Goal: Communication & Community: Connect with others

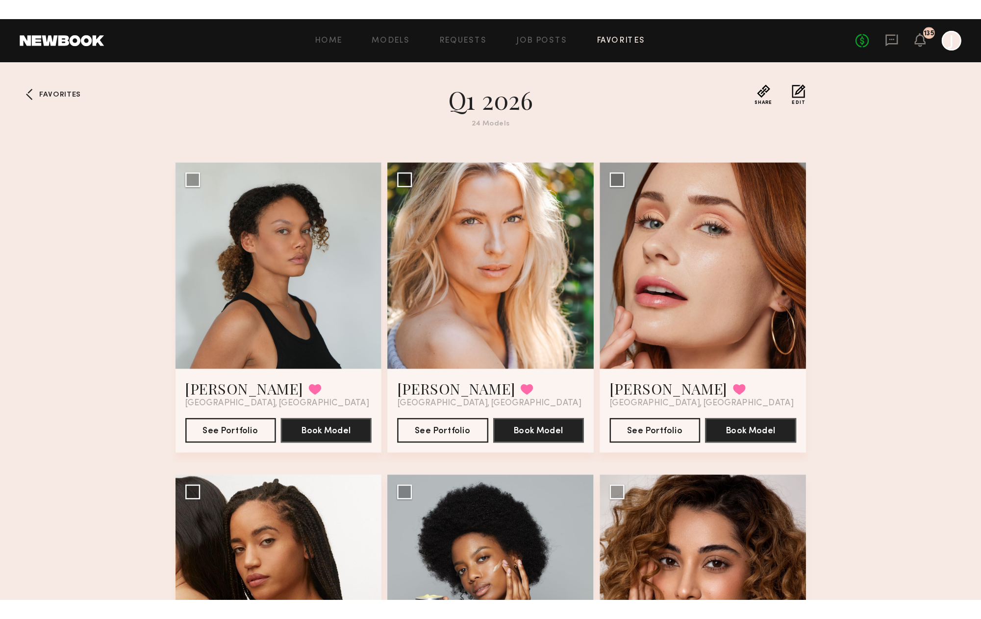
scroll to position [16, 0]
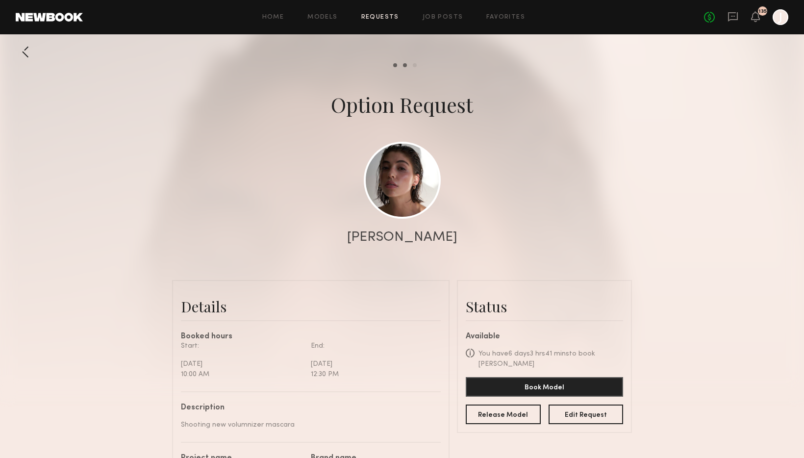
scroll to position [1178, 0]
click at [644, 187] on div at bounding box center [402, 196] width 804 height 392
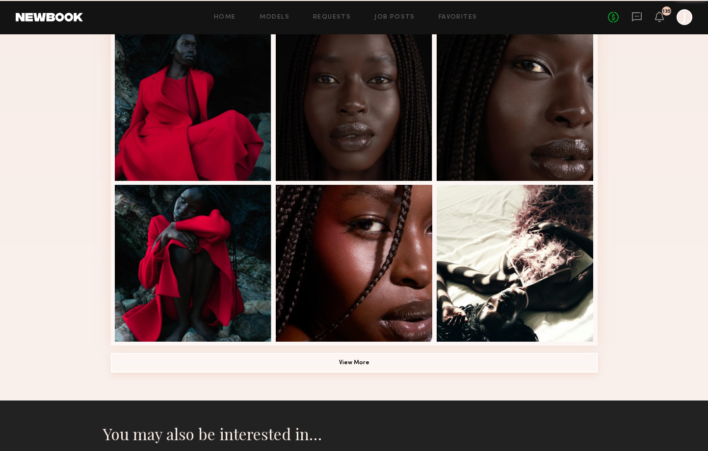
scroll to position [556, 0]
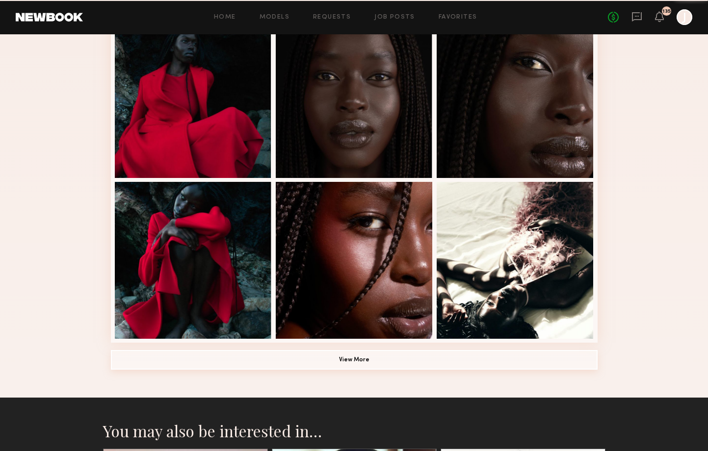
click at [335, 375] on div "Modeling Portfolio View More" at bounding box center [354, 16] width 486 height 764
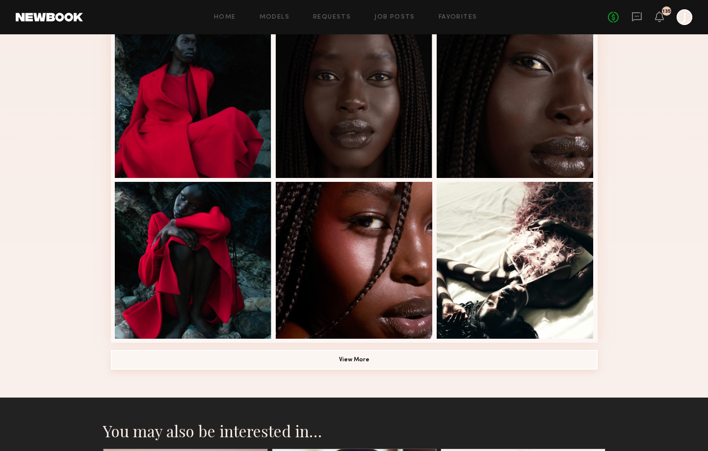
click at [330, 364] on button "View More" at bounding box center [354, 360] width 486 height 20
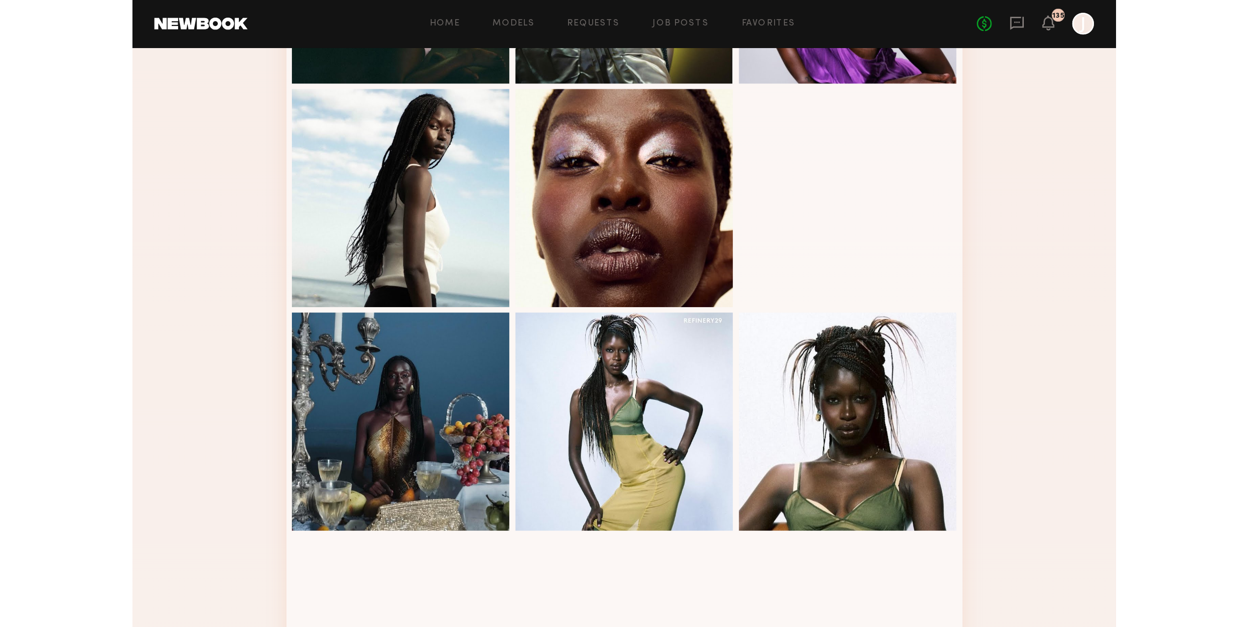
scroll to position [994, 0]
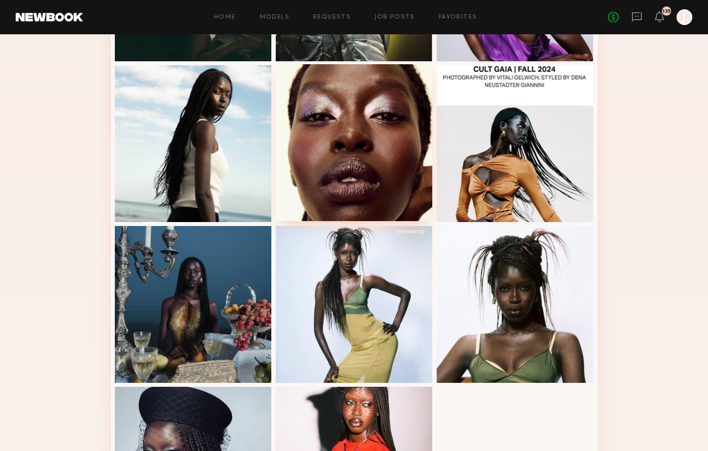
click at [341, 167] on div at bounding box center [354, 142] width 157 height 157
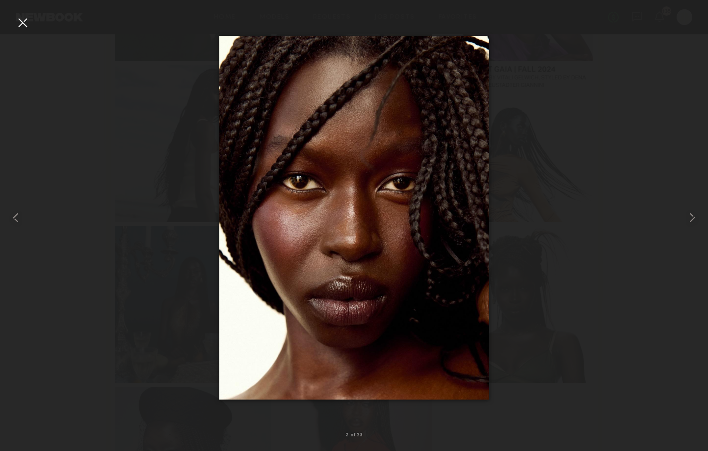
click at [139, 349] on div at bounding box center [354, 218] width 708 height 404
click at [25, 23] on div at bounding box center [23, 23] width 16 height 16
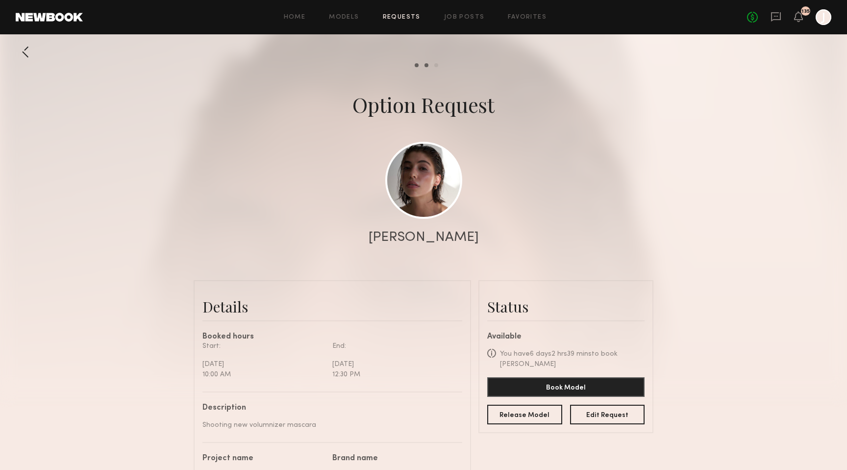
click at [412, 14] on link "Requests" at bounding box center [402, 17] width 38 height 6
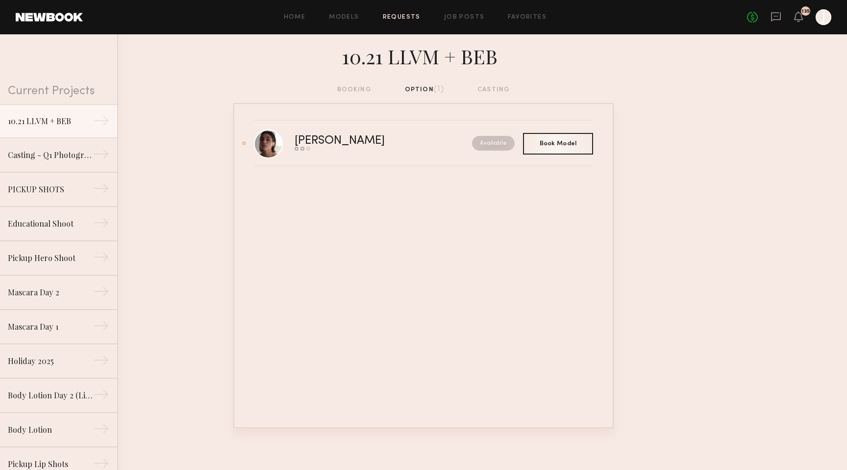
click at [769, 15] on div "No fees up to $5,000 135 J" at bounding box center [789, 17] width 84 height 16
click at [772, 15] on icon at bounding box center [776, 16] width 10 height 9
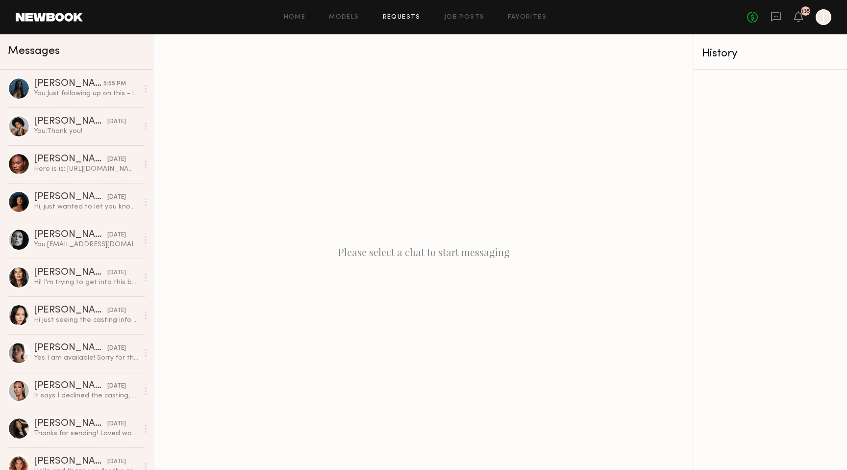
click at [409, 16] on link "Requests" at bounding box center [402, 17] width 38 height 6
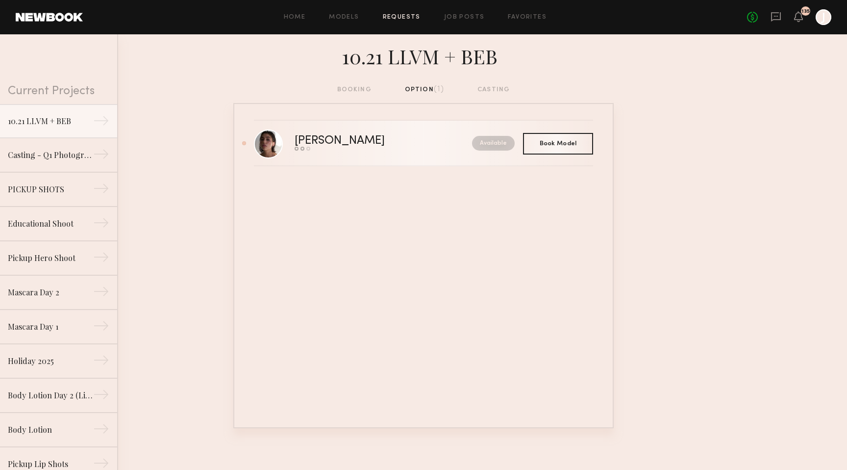
click at [358, 141] on div "Kelsey H." at bounding box center [362, 140] width 134 height 11
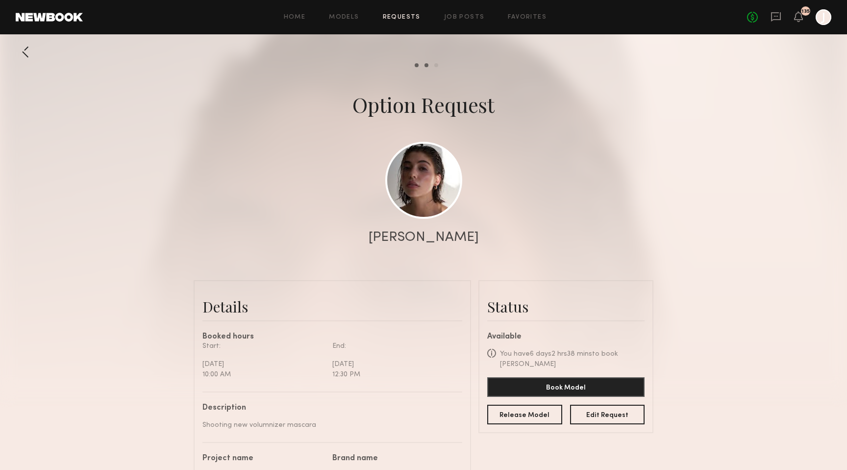
click at [399, 20] on link "Requests" at bounding box center [402, 17] width 38 height 6
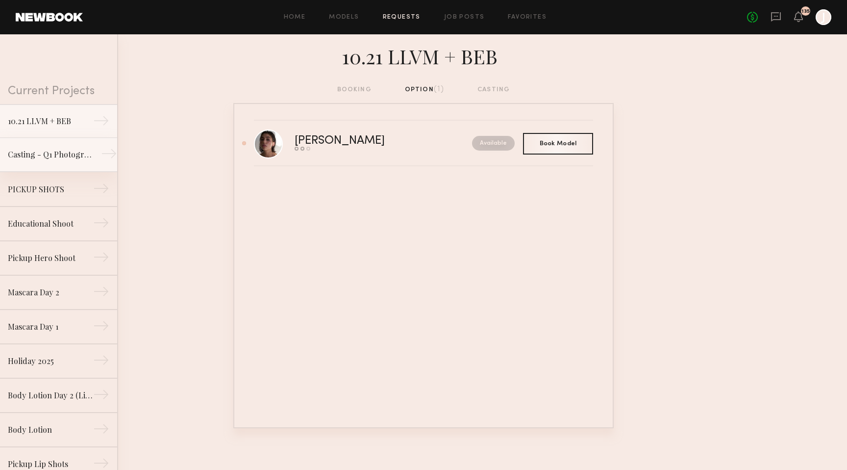
click at [64, 159] on div "Casting - Q1 Photography" at bounding box center [50, 155] width 85 height 12
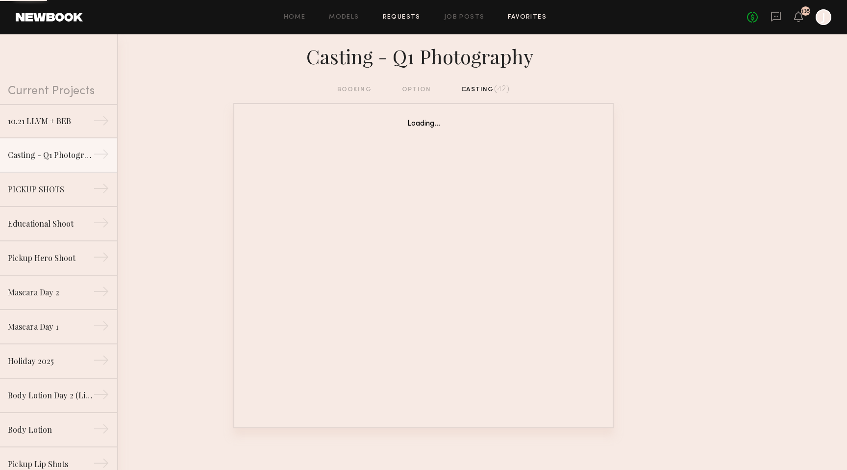
click at [516, 17] on link "Favorites" at bounding box center [527, 17] width 39 height 6
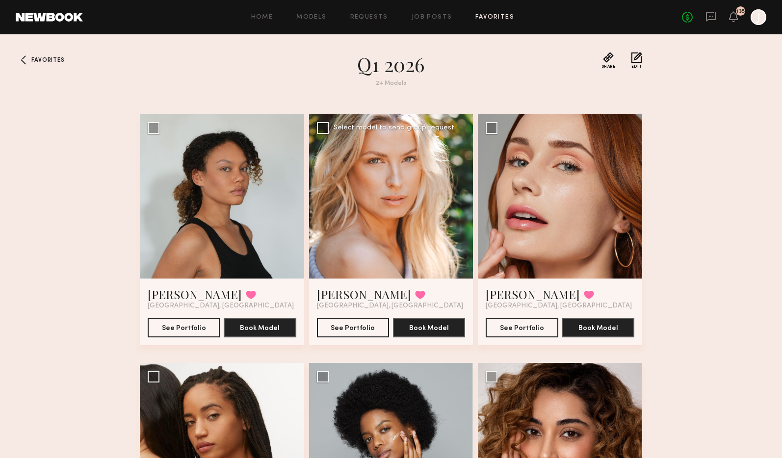
click at [374, 192] on div at bounding box center [391, 196] width 164 height 164
click at [397, 209] on div at bounding box center [391, 196] width 164 height 164
click at [355, 334] on button "See Portfolio" at bounding box center [353, 327] width 72 height 20
click at [389, 185] on div at bounding box center [391, 196] width 164 height 164
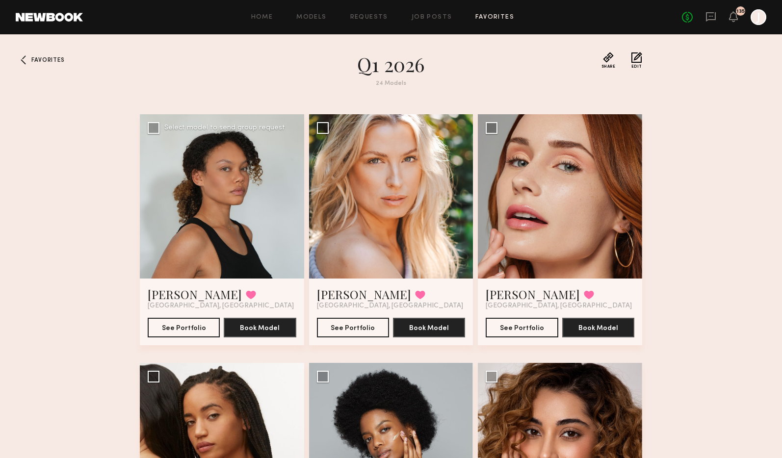
click at [234, 214] on div at bounding box center [222, 196] width 164 height 164
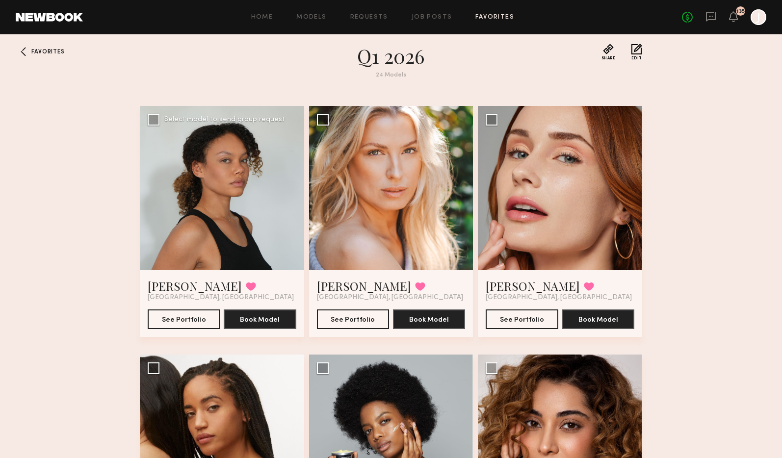
click at [234, 214] on div at bounding box center [222, 188] width 164 height 164
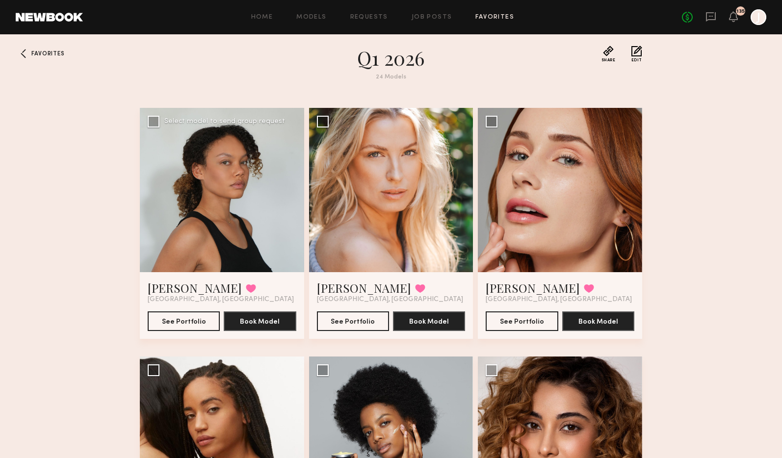
scroll to position [7, 0]
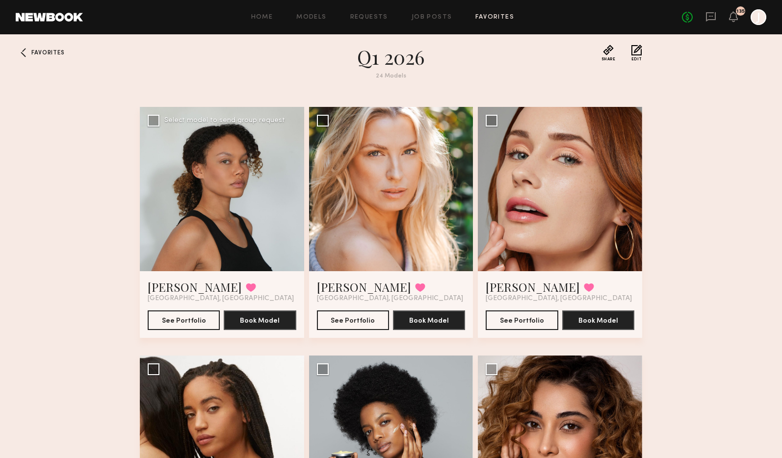
click at [191, 180] on div at bounding box center [222, 189] width 164 height 164
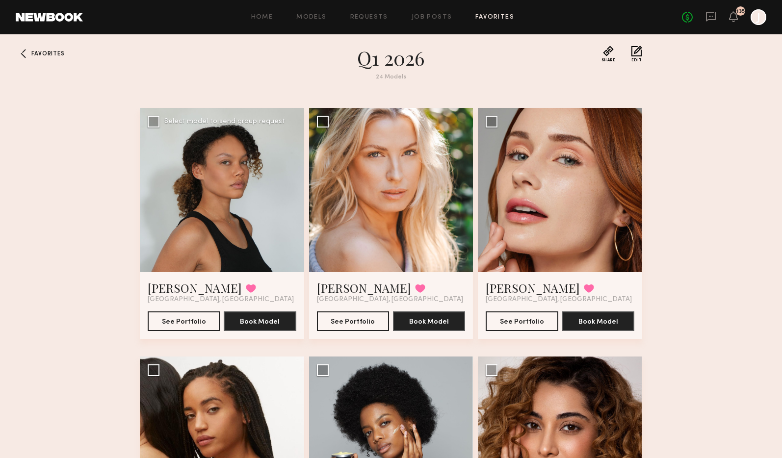
click at [191, 180] on div at bounding box center [222, 190] width 164 height 164
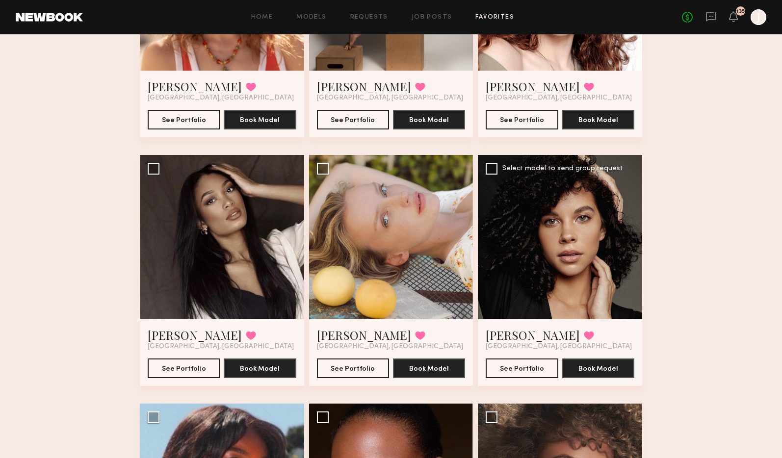
scroll to position [1451, 0]
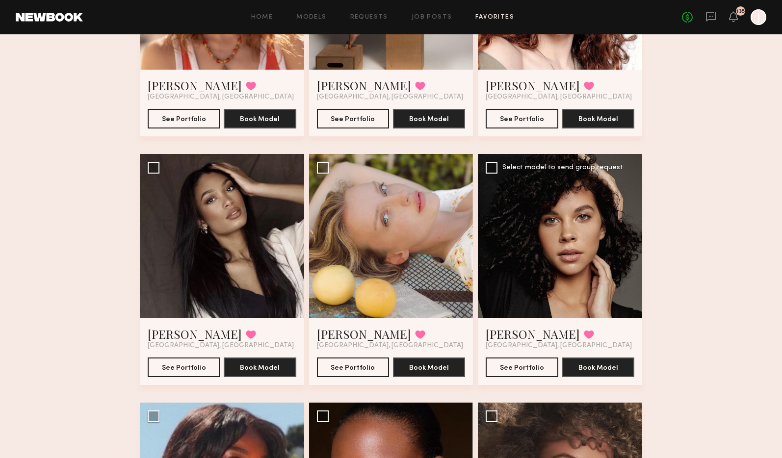
click at [537, 254] on div at bounding box center [560, 236] width 164 height 164
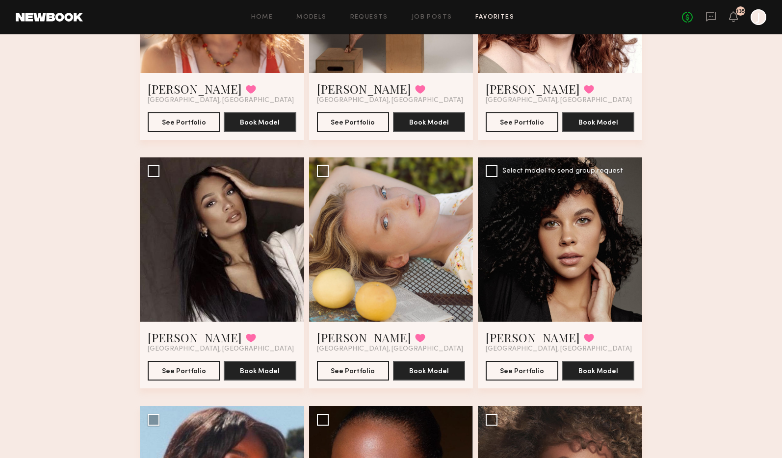
click at [549, 253] on div at bounding box center [560, 239] width 164 height 164
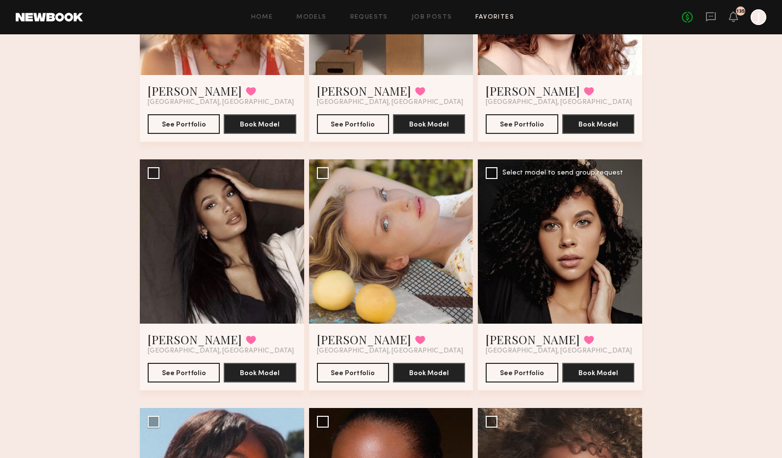
click at [570, 244] on div at bounding box center [560, 241] width 164 height 164
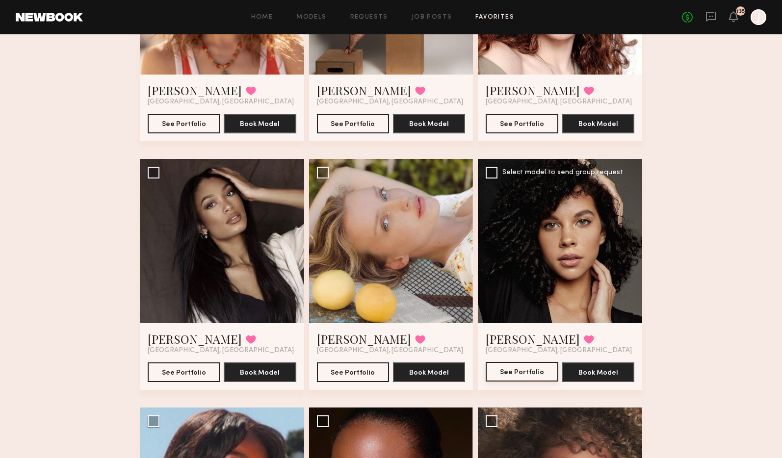
scroll to position [1442, 0]
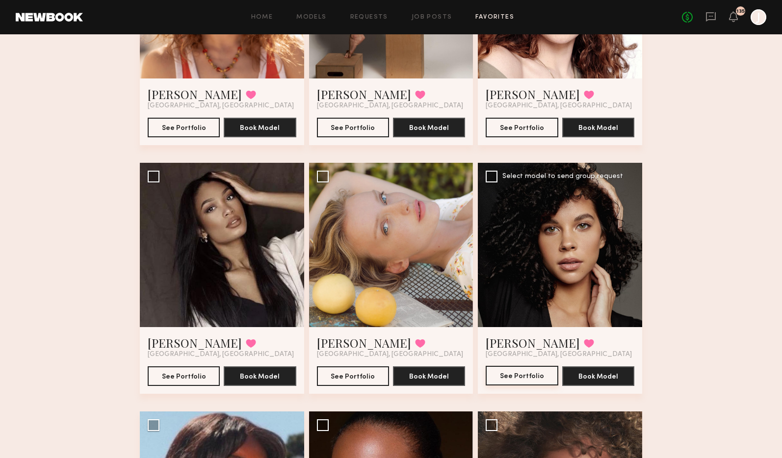
click at [507, 374] on button "See Portfolio" at bounding box center [522, 376] width 72 height 20
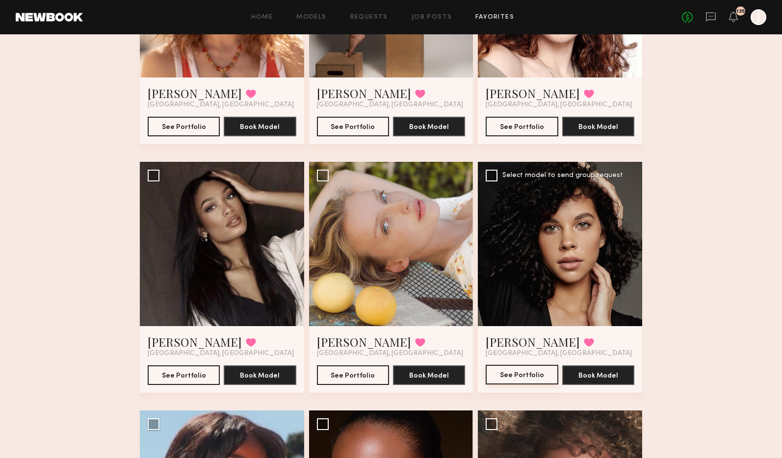
scroll to position [1659, 0]
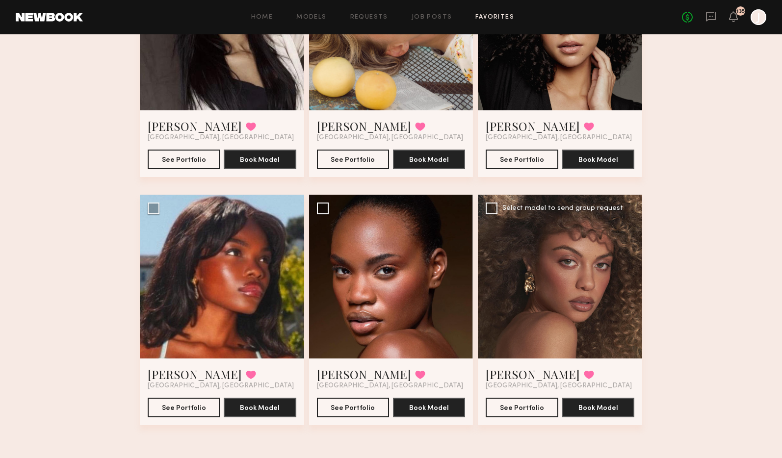
click at [560, 292] on div at bounding box center [560, 277] width 164 height 164
click at [539, 401] on button "See Portfolio" at bounding box center [522, 407] width 72 height 20
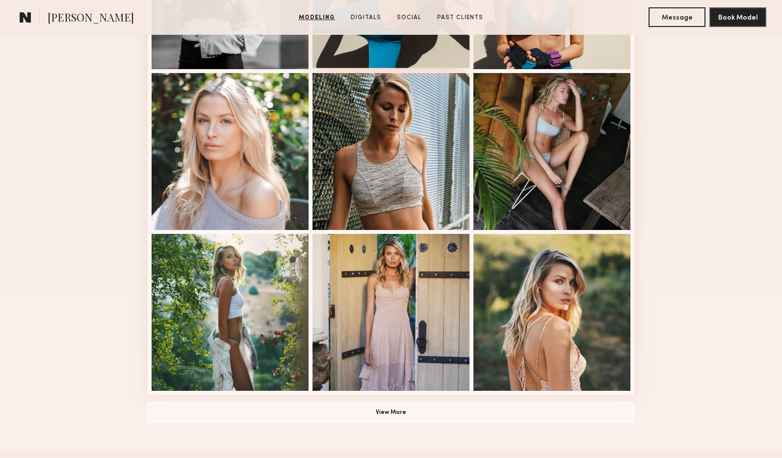
scroll to position [538, 0]
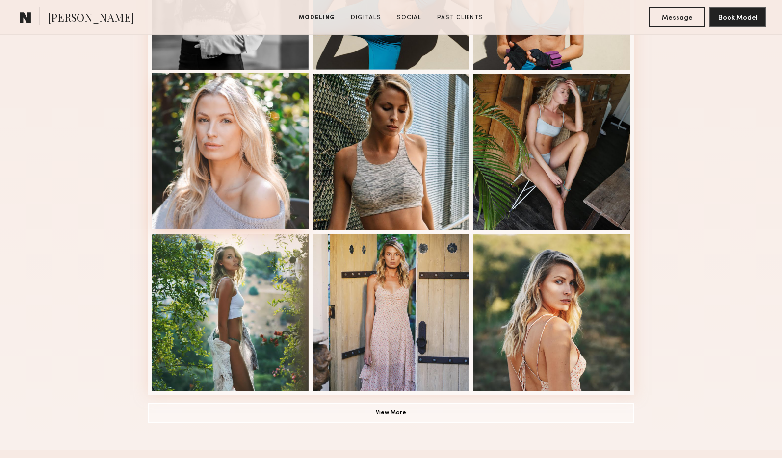
click at [207, 174] on div at bounding box center [230, 151] width 157 height 157
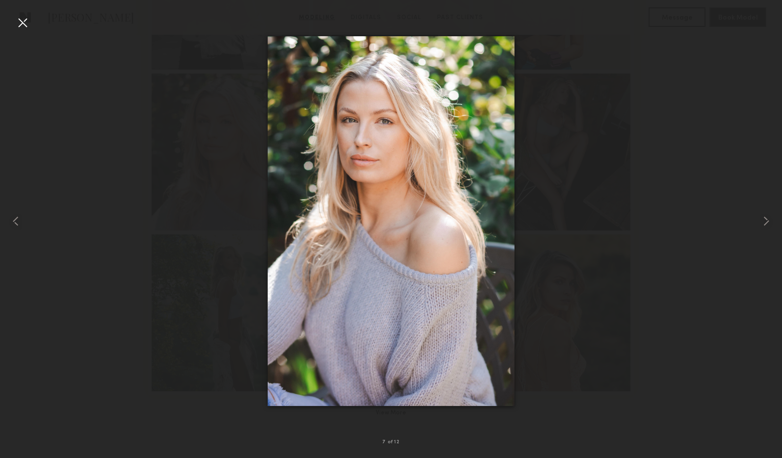
click at [135, 104] on div at bounding box center [391, 221] width 782 height 411
click at [24, 22] on div at bounding box center [23, 23] width 16 height 16
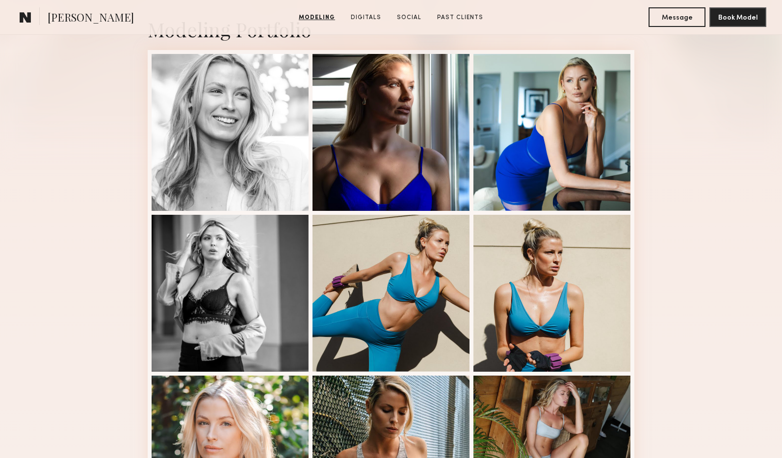
scroll to position [202, 0]
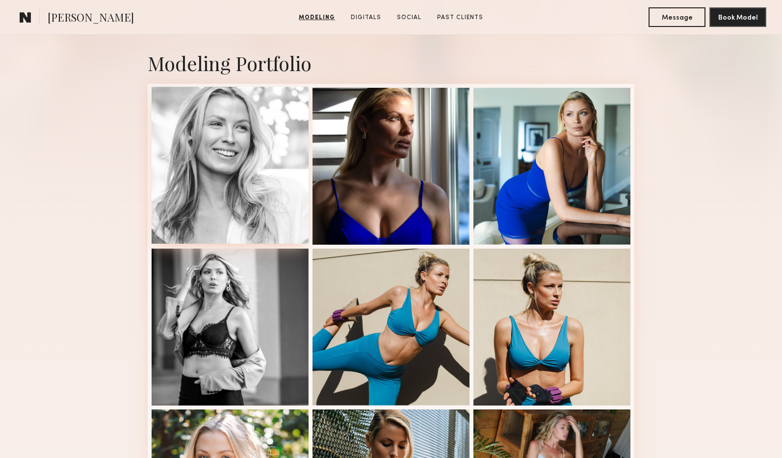
click at [230, 179] on div at bounding box center [230, 165] width 157 height 157
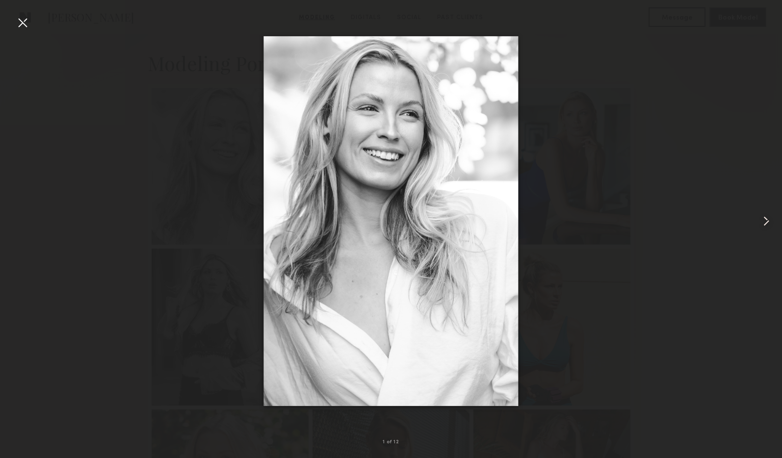
drag, startPoint x: 115, startPoint y: 353, endPoint x: 112, endPoint y: 361, distance: 8.8
click at [114, 353] on div at bounding box center [391, 221] width 782 height 411
click at [27, 25] on div at bounding box center [23, 23] width 16 height 16
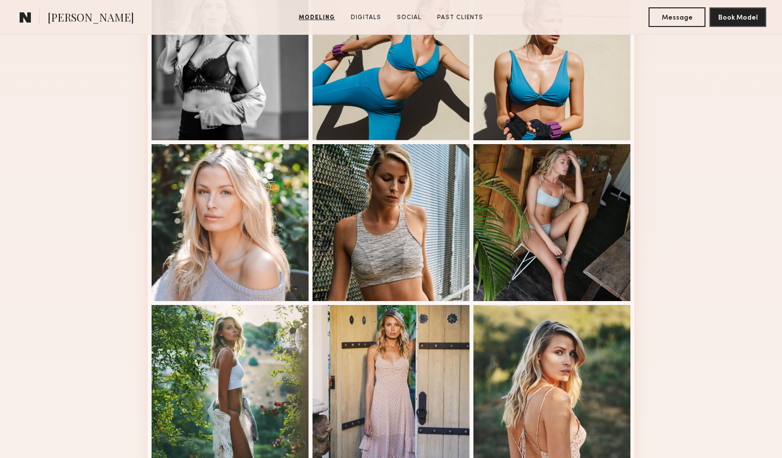
scroll to position [0, 0]
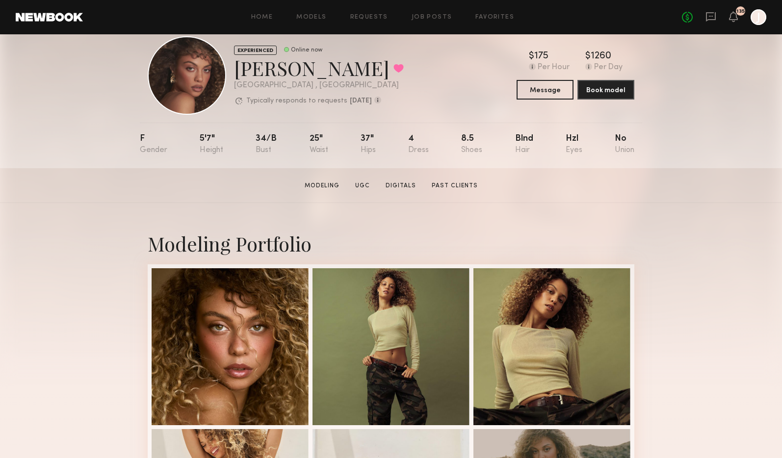
scroll to position [23, 0]
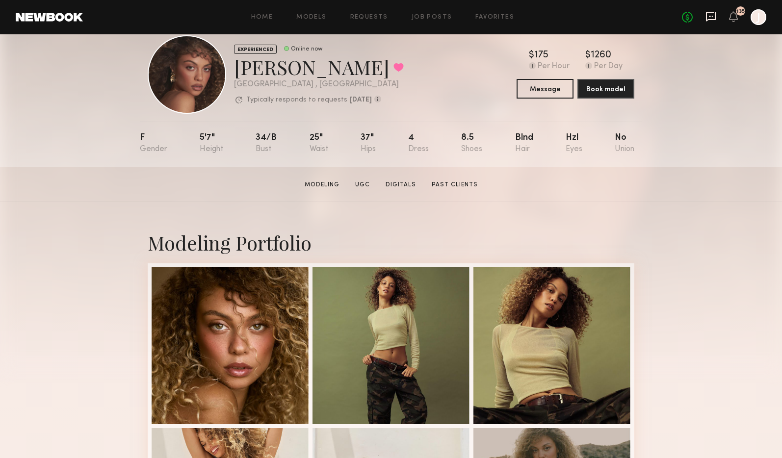
click at [709, 21] on icon at bounding box center [710, 16] width 11 height 11
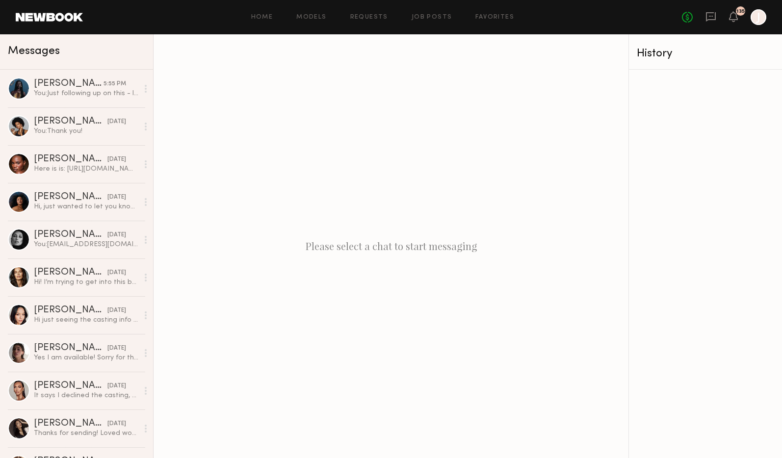
click at [337, 178] on div "Please select a chat to start messaging" at bounding box center [391, 246] width 475 height 424
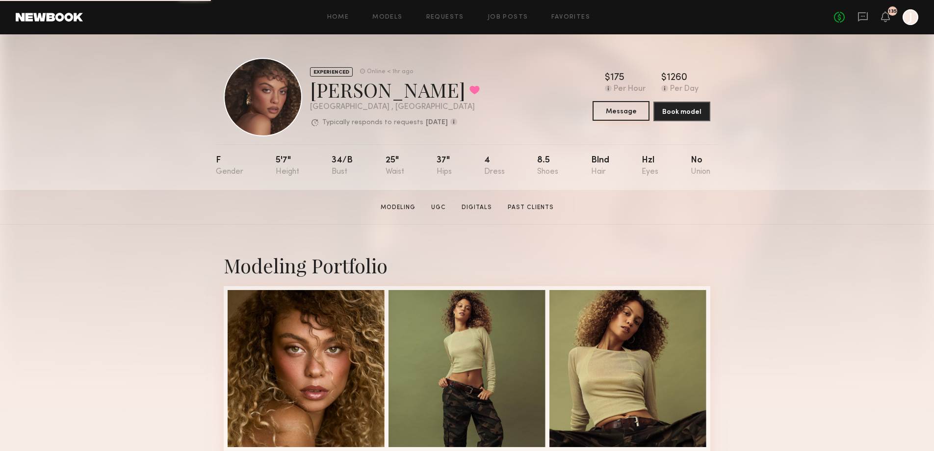
click at [620, 111] on button "Message" at bounding box center [620, 111] width 57 height 20
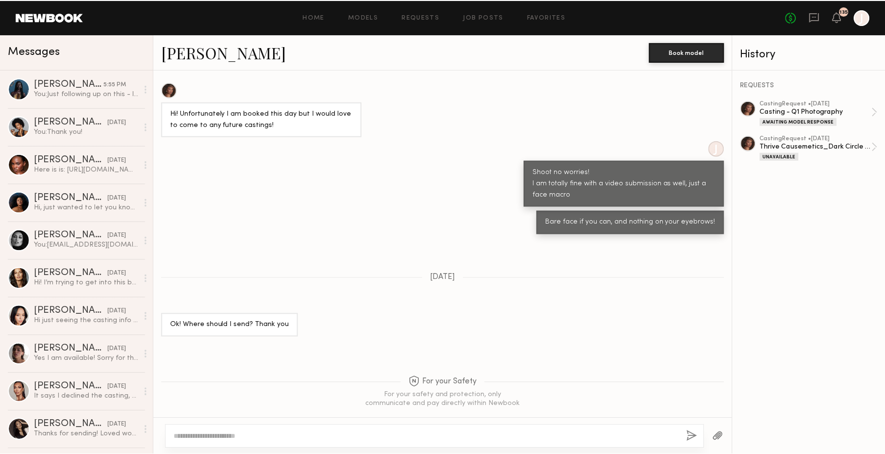
scroll to position [365, 0]
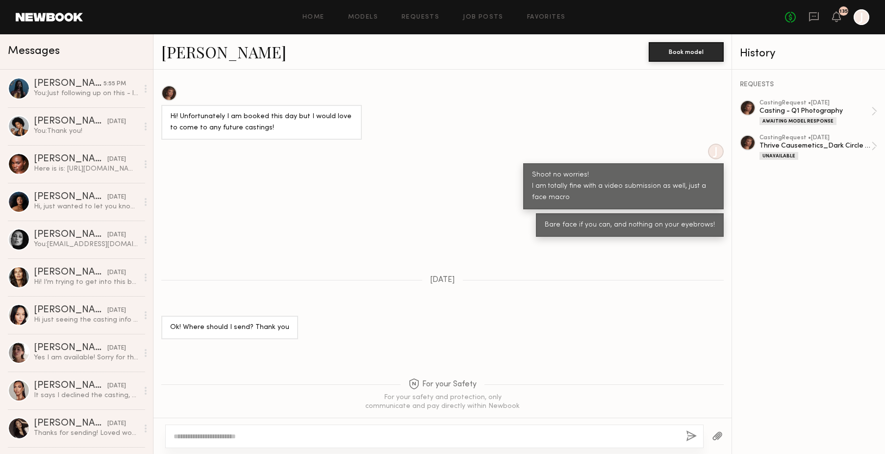
click at [292, 437] on textarea at bounding box center [426, 437] width 505 height 10
click at [296, 437] on textarea at bounding box center [426, 437] width 505 height 10
type textarea "*"
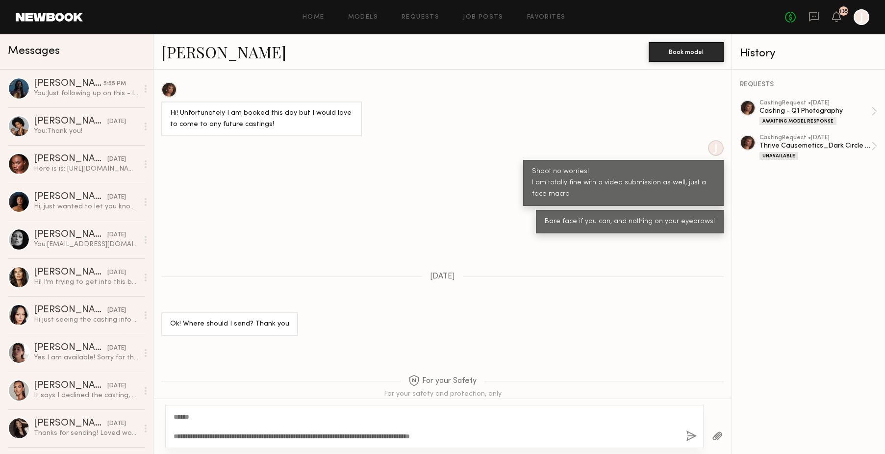
click at [365, 437] on textarea "**********" at bounding box center [426, 426] width 505 height 29
type textarea "**********"
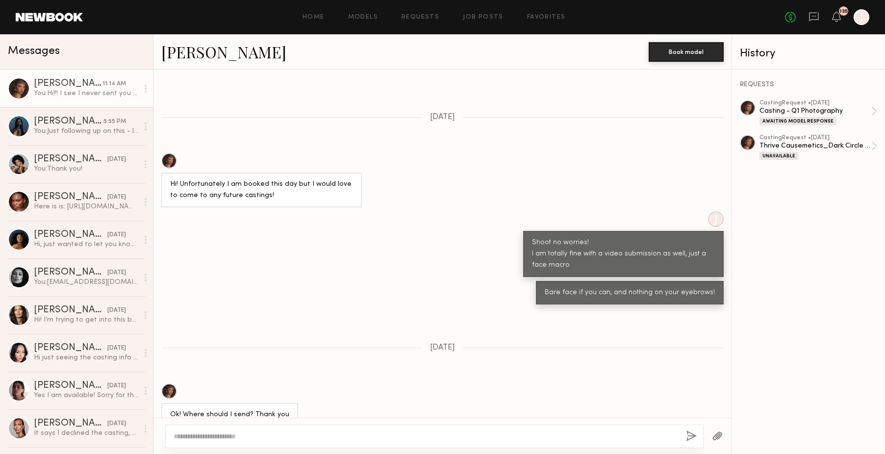
scroll to position [295, 0]
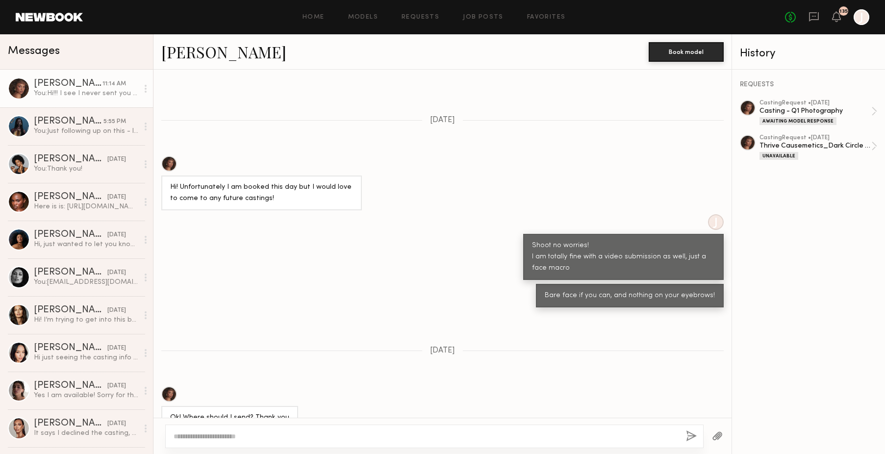
click at [189, 52] on link "Chloe B." at bounding box center [223, 51] width 125 height 21
click at [233, 435] on textarea at bounding box center [426, 437] width 505 height 10
type textarea "**********"
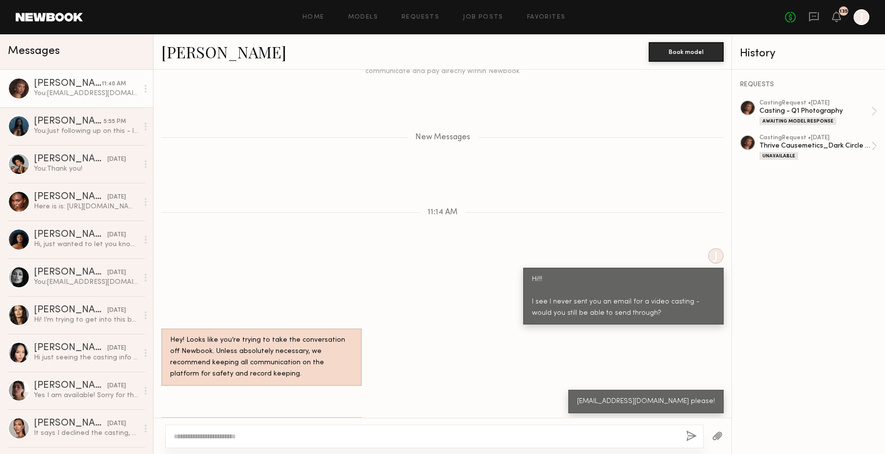
scroll to position [765, 0]
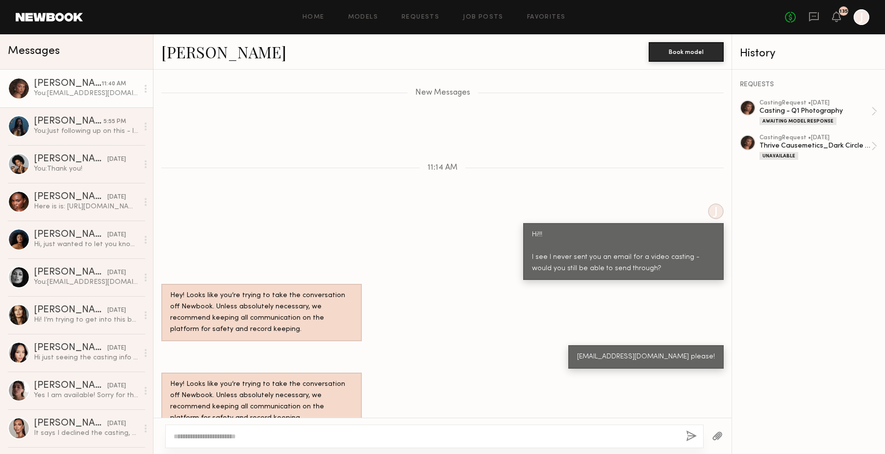
click at [63, 91] on div "You: jkelso@thrivecausemetics.com please!" at bounding box center [86, 93] width 104 height 9
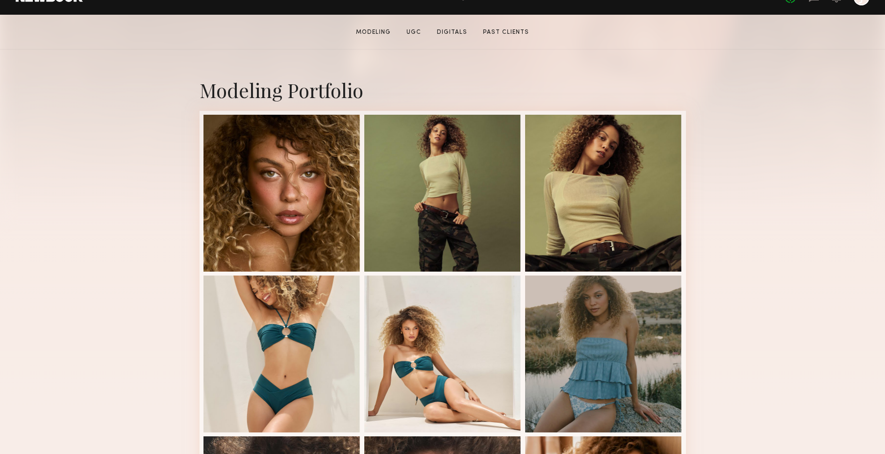
click at [362, 252] on nb-model-profile-images-feed at bounding box center [443, 434] width 486 height 647
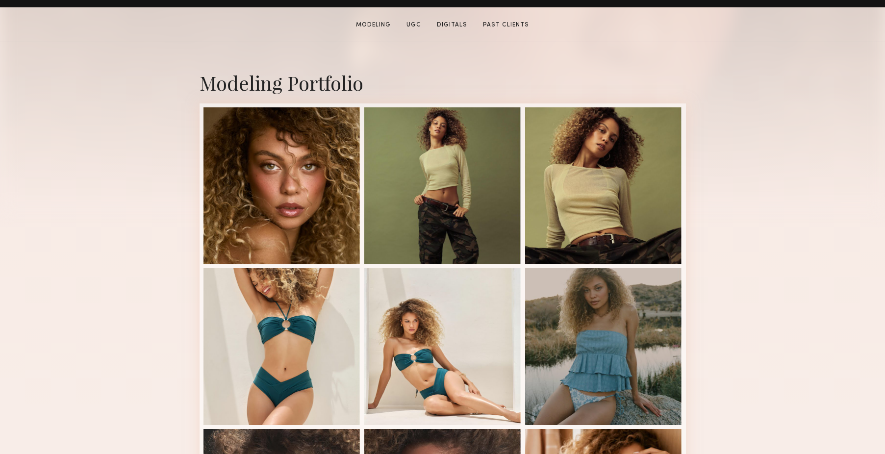
scroll to position [180, 0]
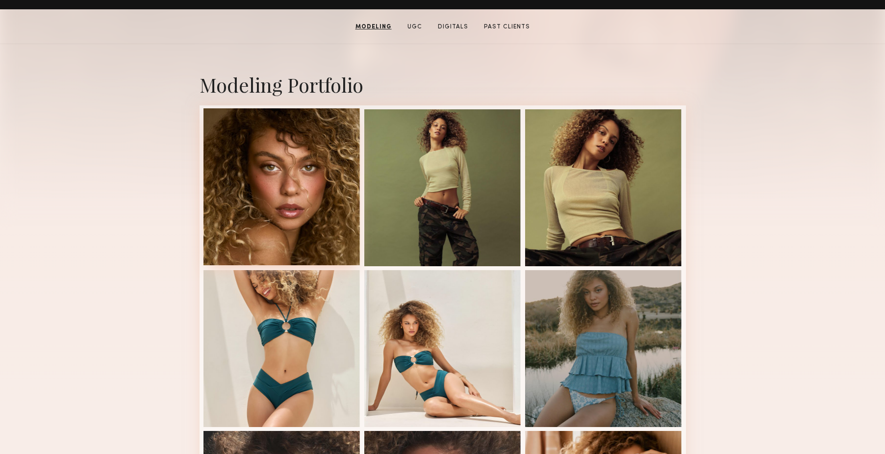
click at [296, 182] on div at bounding box center [282, 186] width 157 height 157
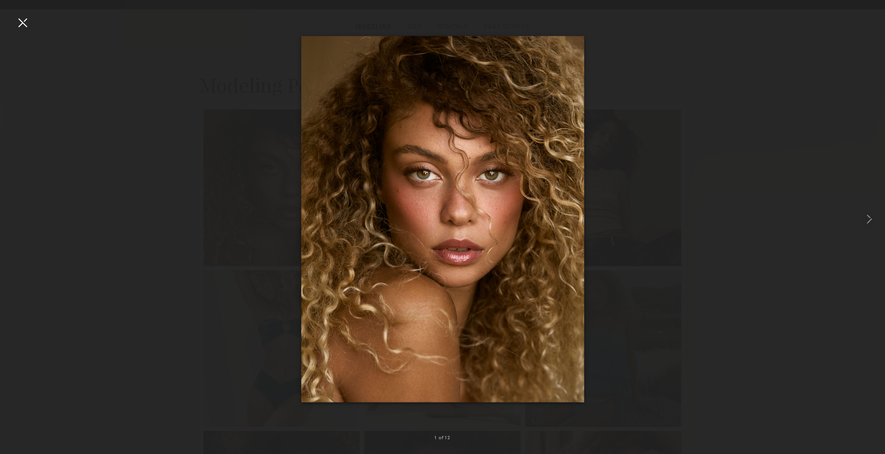
click at [22, 24] on div at bounding box center [23, 23] width 16 height 16
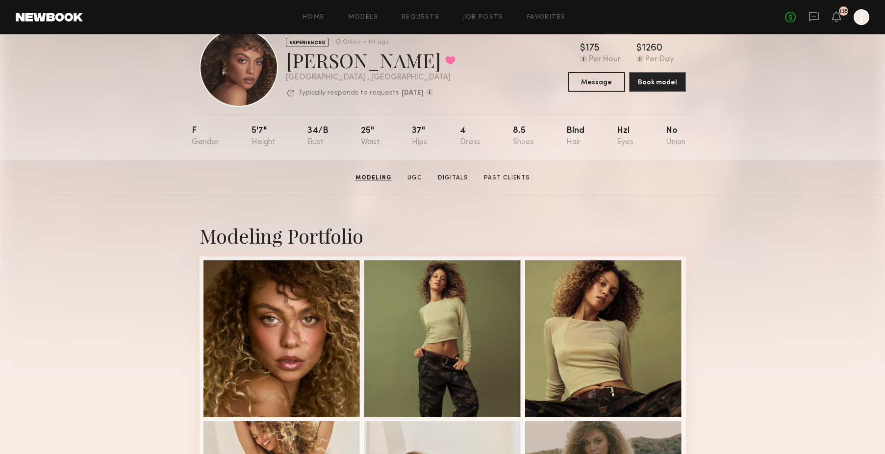
scroll to position [0, 0]
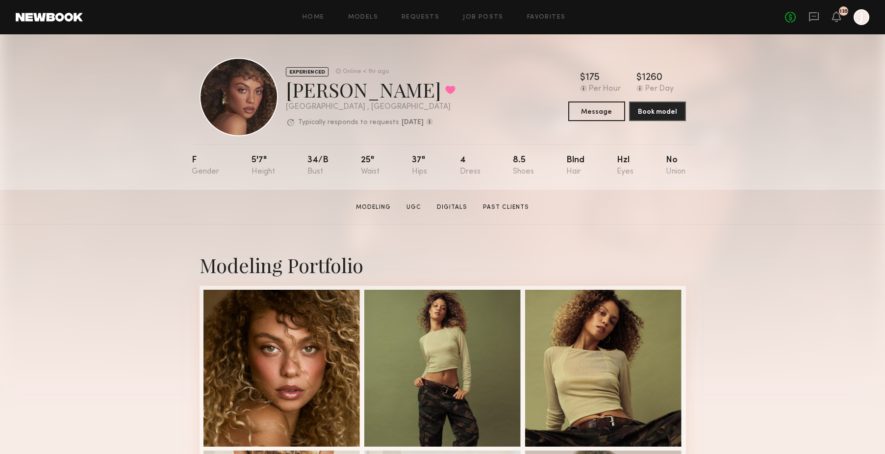
click at [323, 96] on div "[PERSON_NAME] Favorited" at bounding box center [371, 90] width 170 height 26
copy div "[PERSON_NAME] Favorited"
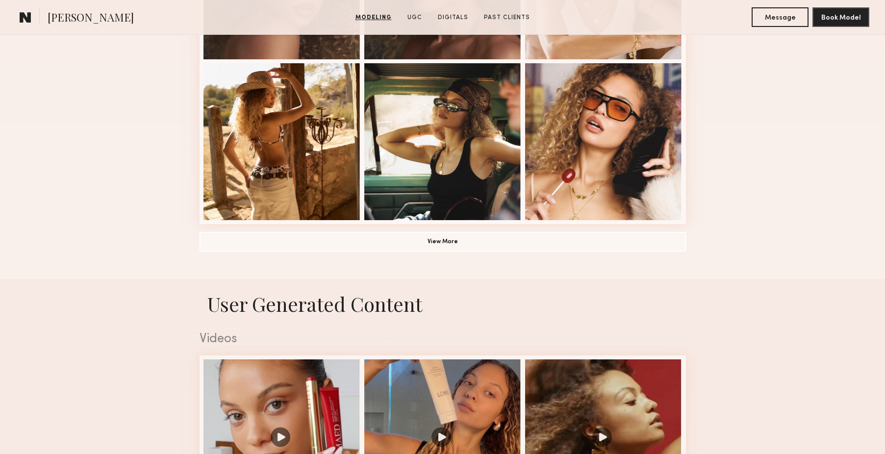
scroll to position [733, 0]
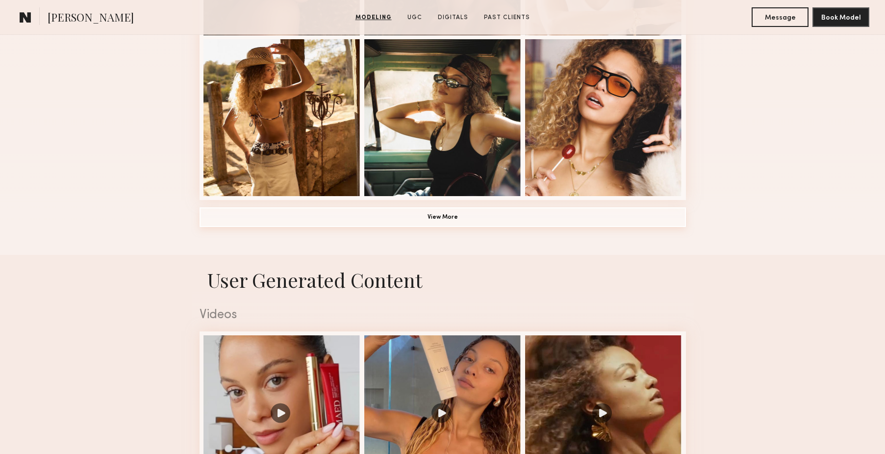
click at [428, 223] on button "View More" at bounding box center [443, 217] width 486 height 20
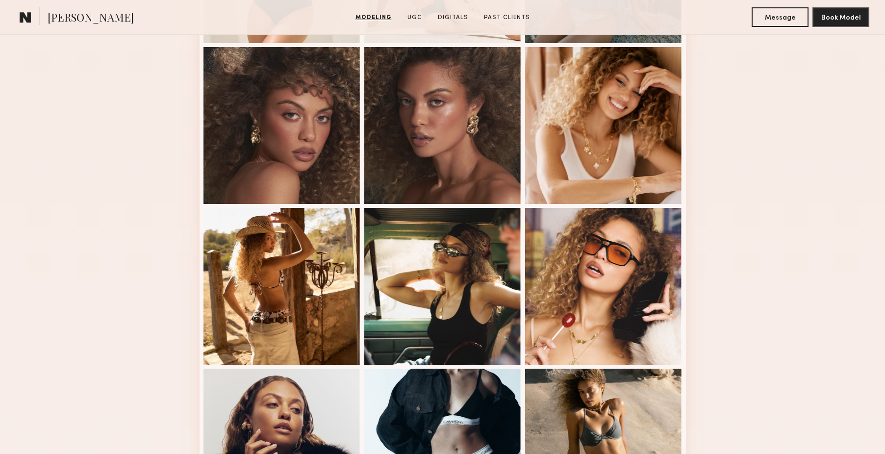
scroll to position [562, 0]
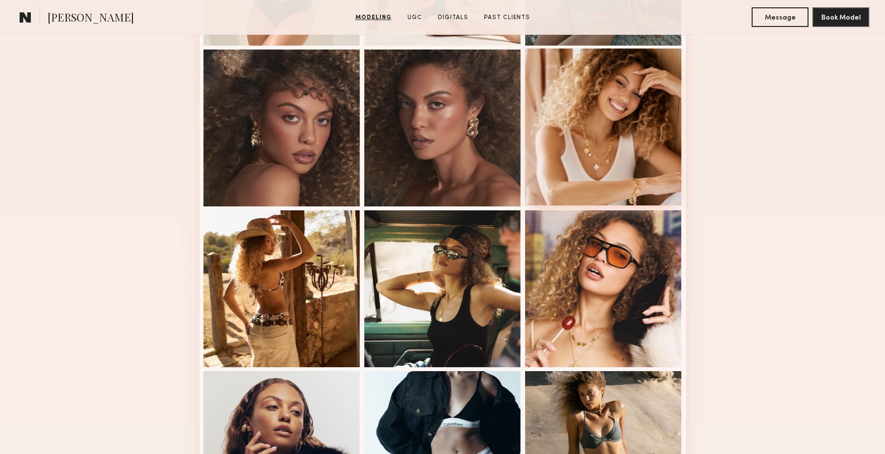
click at [572, 125] on div at bounding box center [603, 127] width 157 height 157
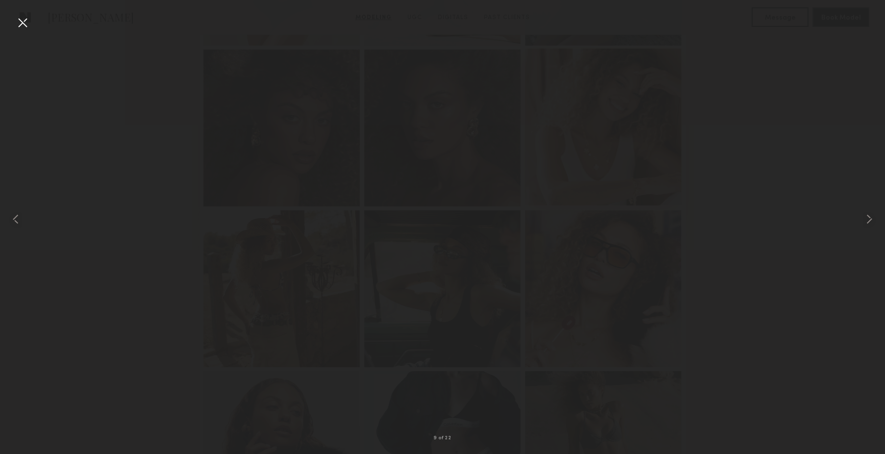
scroll to position [563, 0]
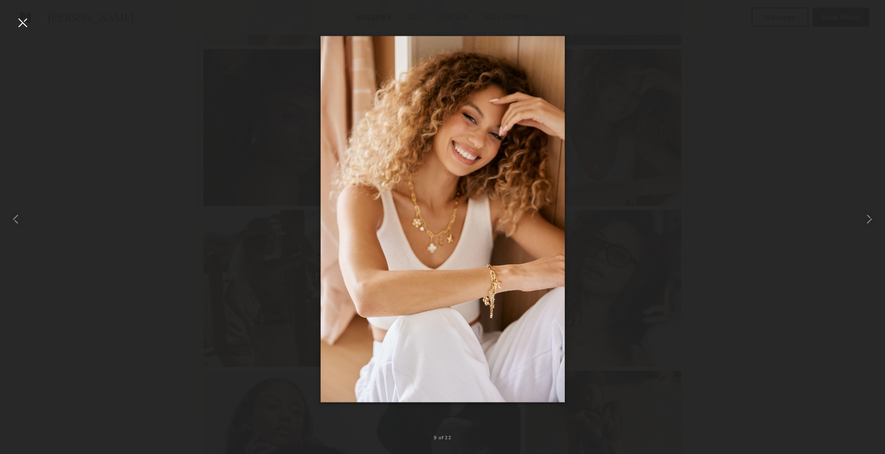
click at [234, 261] on div at bounding box center [442, 219] width 885 height 407
click at [21, 27] on div at bounding box center [23, 23] width 16 height 16
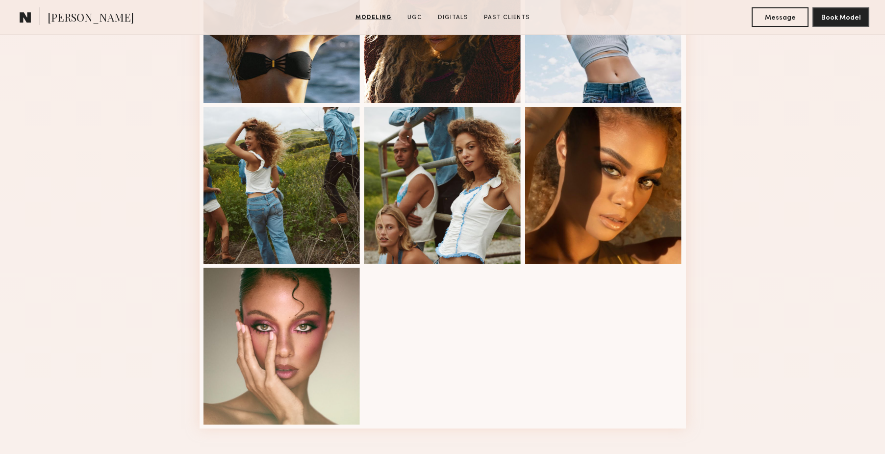
scroll to position [1157, 0]
